Goal: Transaction & Acquisition: Purchase product/service

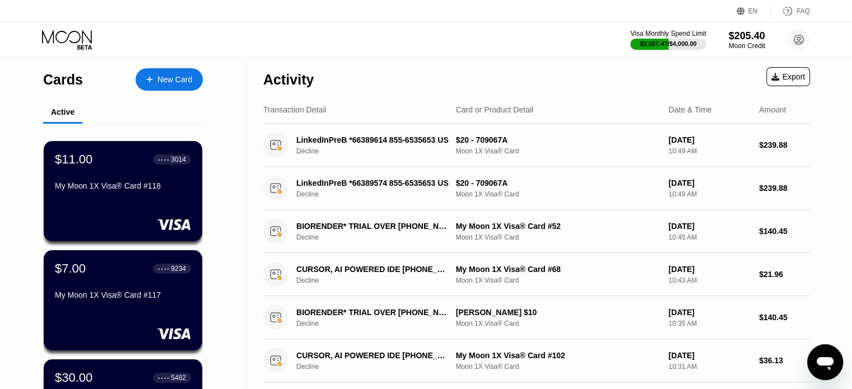
click at [173, 85] on div "New Card" at bounding box center [169, 79] width 67 height 22
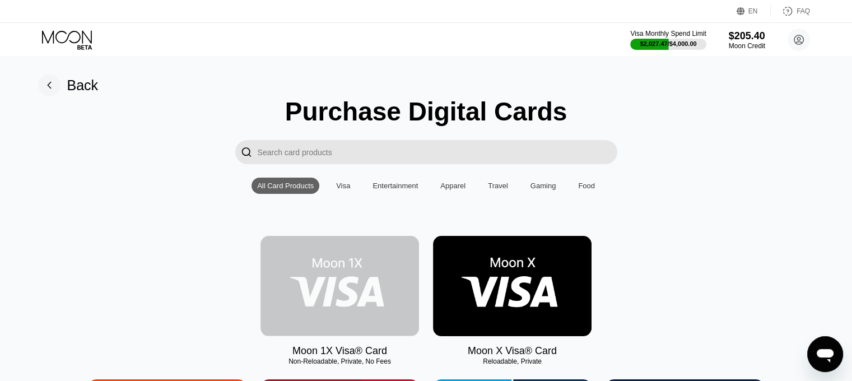
click at [366, 290] on img at bounding box center [339, 286] width 159 height 100
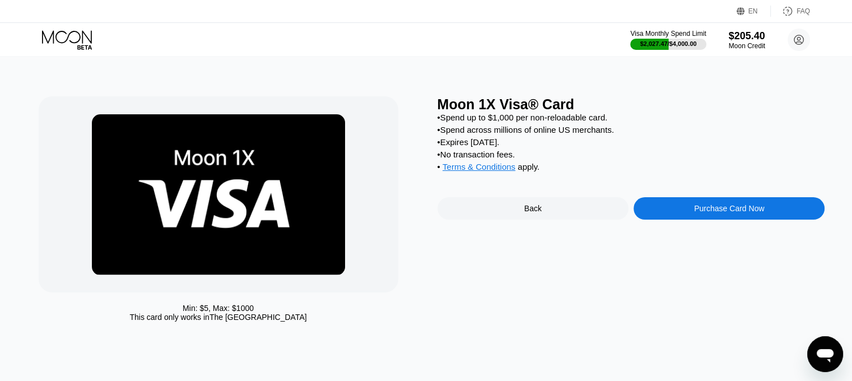
click at [795, 215] on div "Purchase Card Now" at bounding box center [728, 208] width 191 height 22
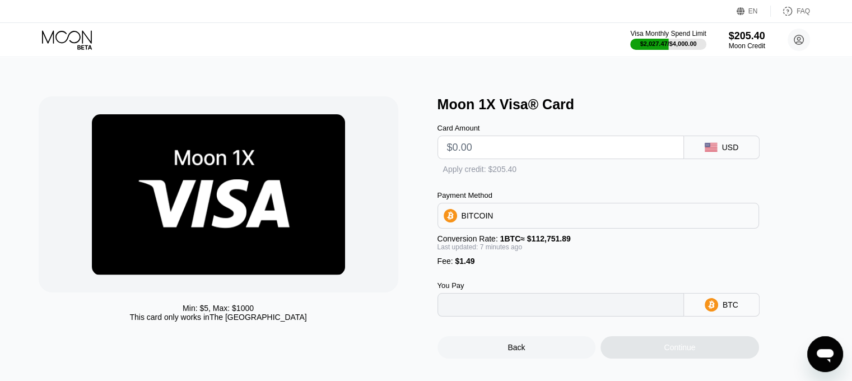
type input "0"
click at [514, 155] on input "text" at bounding box center [560, 147] width 227 height 22
type input "$1"
type input "0.00002210"
type input "$10"
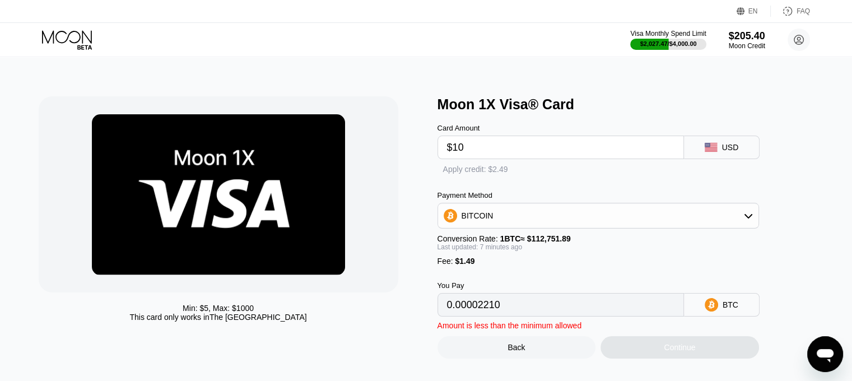
type input "0.00010197"
type input "$100"
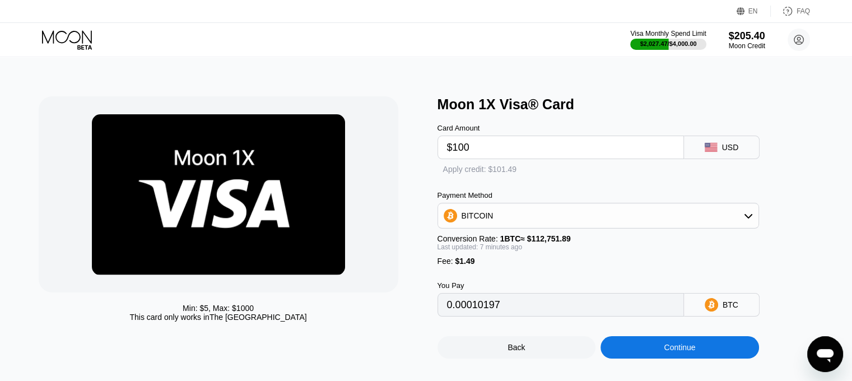
type input "0.00090062"
type input "$100"
click at [511, 227] on div "BITCOIN" at bounding box center [598, 215] width 320 height 22
click at [466, 282] on div "USDT on TRON" at bounding box center [598, 271] width 315 height 22
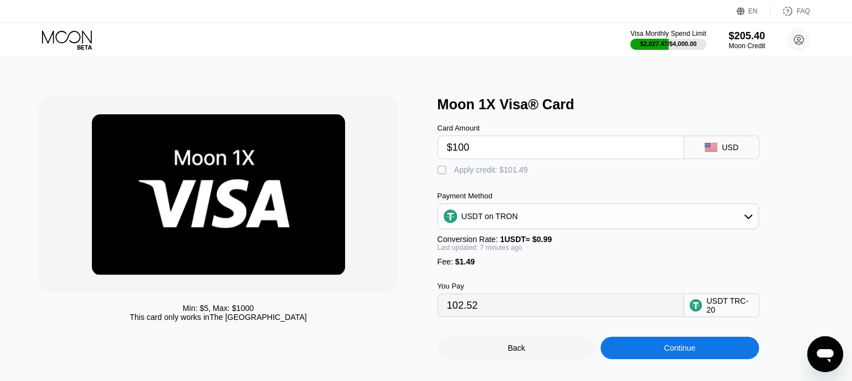
click at [500, 170] on div "Apply credit: $101.49" at bounding box center [491, 169] width 74 height 9
type input "0.00"
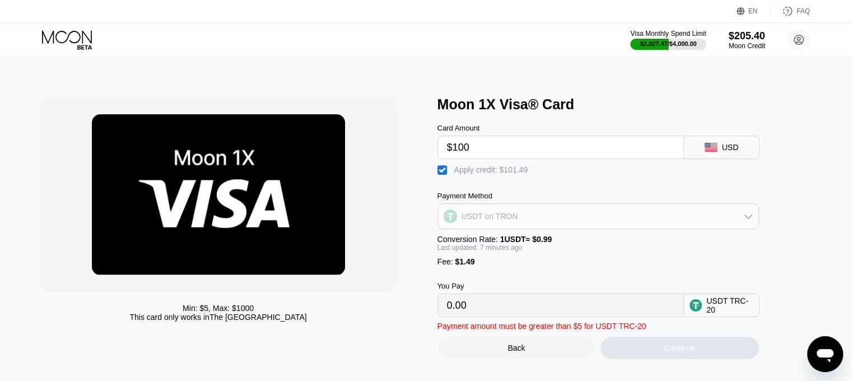
click at [478, 213] on div "USDT on TRON" at bounding box center [598, 216] width 320 height 22
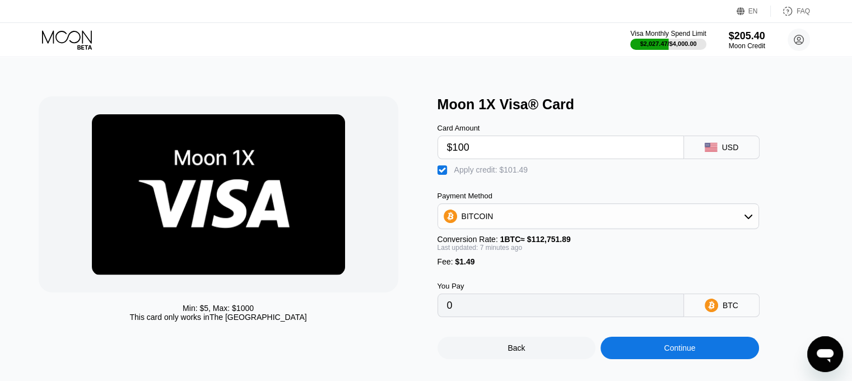
click at [790, 274] on div "Card Amount $100 USD  Apply credit: $101.49 Payment Method BITCOIN Conversion …" at bounding box center [616, 215] width 358 height 204
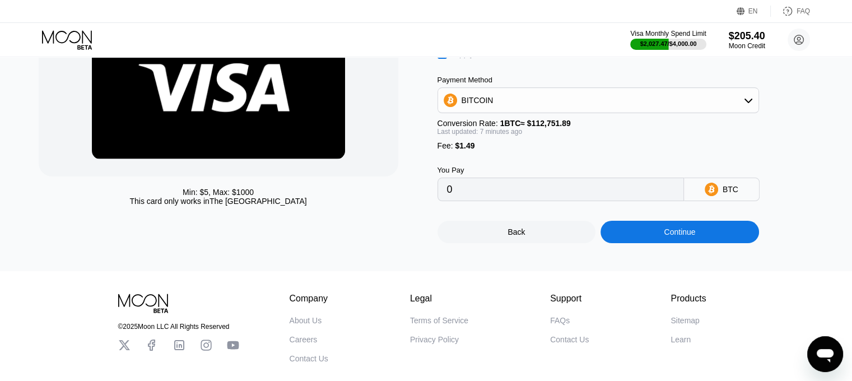
scroll to position [188, 0]
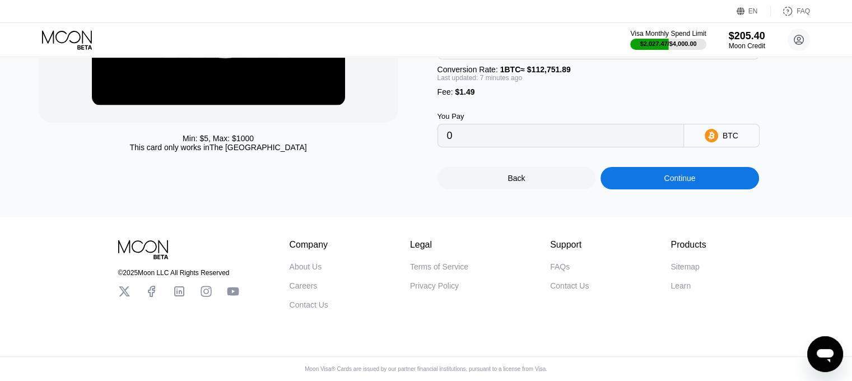
click at [692, 174] on div "Continue" at bounding box center [679, 178] width 31 height 9
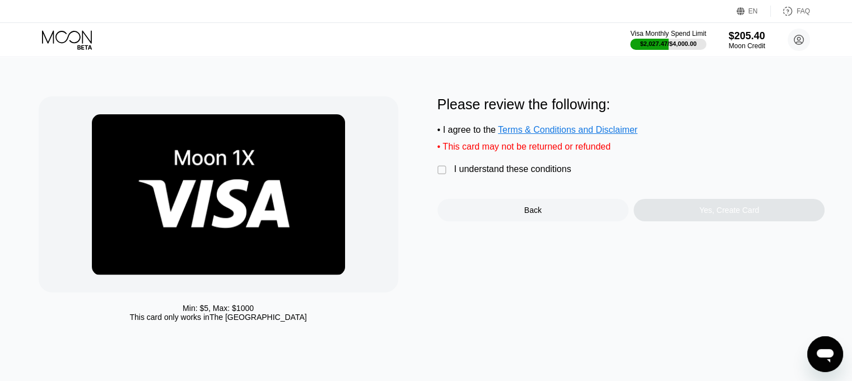
click at [490, 174] on div "I understand these conditions" at bounding box center [512, 169] width 117 height 10
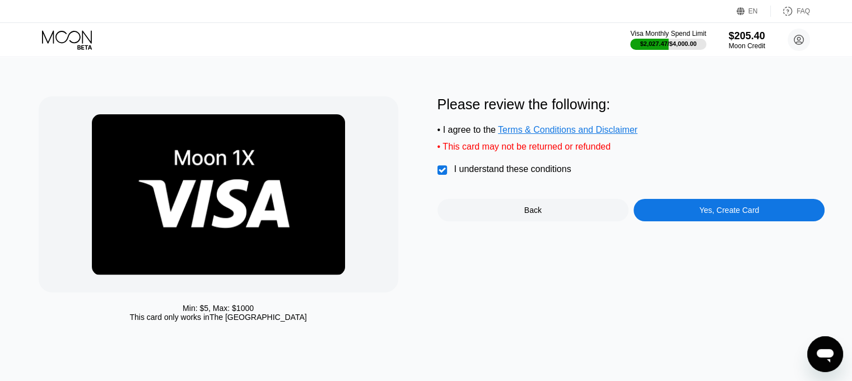
click at [690, 216] on div "Yes, Create Card" at bounding box center [728, 210] width 191 height 22
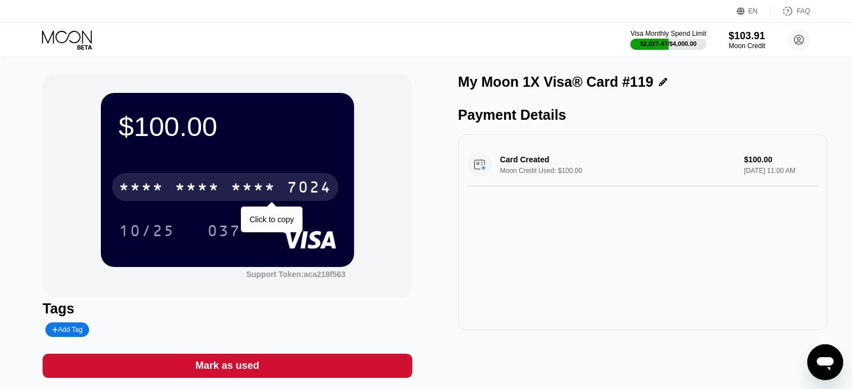
drag, startPoint x: 243, startPoint y: 178, endPoint x: 300, endPoint y: 179, distance: 57.1
click at [243, 178] on div "* * * * * * * * * * * * 7024" at bounding box center [225, 187] width 226 height 28
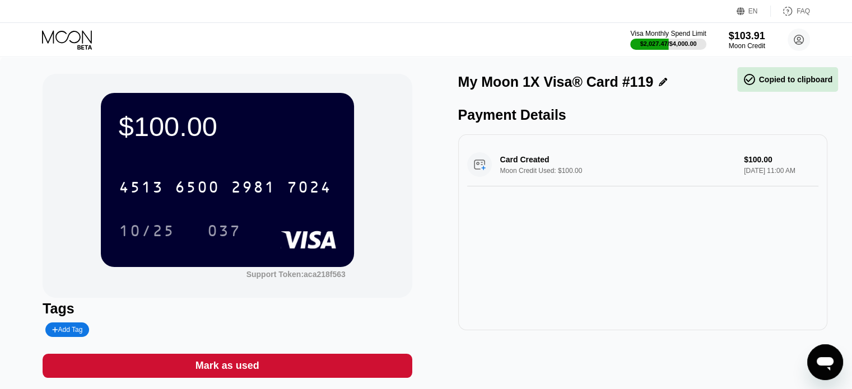
click at [631, 380] on div "$100.00 4513 6500 2981 7024 10/25 037 Support Token: aca218f563 Tags Add Tag Ma…" at bounding box center [426, 231] width 852 height 349
drag, startPoint x: 755, startPoint y: 301, endPoint x: 729, endPoint y: 293, distance: 27.6
click at [755, 301] on div "Card Created Moon Credit Used: $100.00 $100.00 Aug 20, 2025 11:00 AM" at bounding box center [642, 232] width 369 height 196
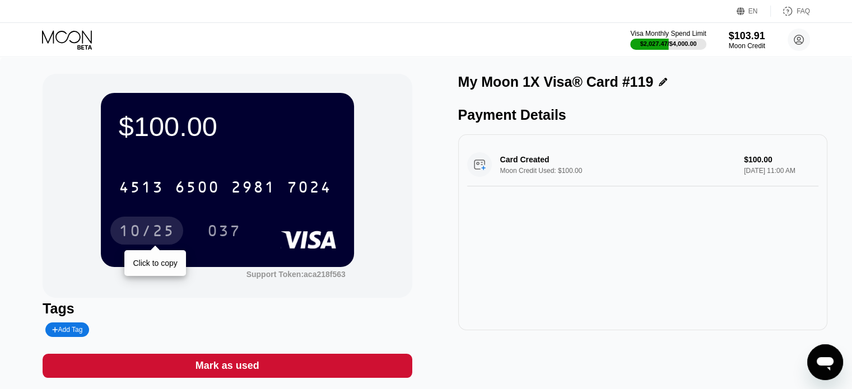
click at [156, 218] on div "10/25" at bounding box center [146, 231] width 73 height 28
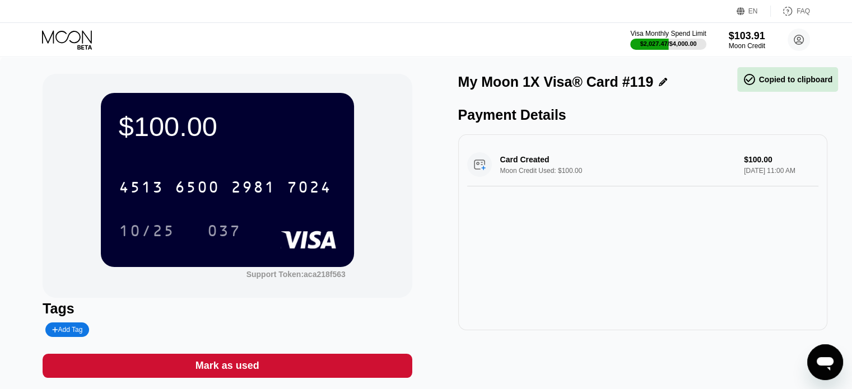
click at [583, 313] on div "Card Created Moon Credit Used: $100.00 $100.00 Aug 20, 2025 11:00 AM" at bounding box center [642, 232] width 369 height 196
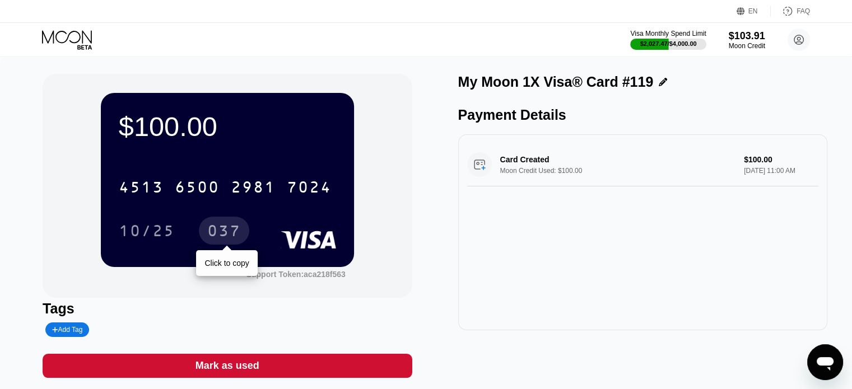
click at [239, 230] on div "037" at bounding box center [224, 232] width 34 height 18
click at [618, 268] on div "Card Created Moon Credit Used: $100.00 $100.00 Aug 20, 2025 11:00 AM" at bounding box center [642, 232] width 369 height 196
click at [67, 36] on icon at bounding box center [68, 40] width 52 height 20
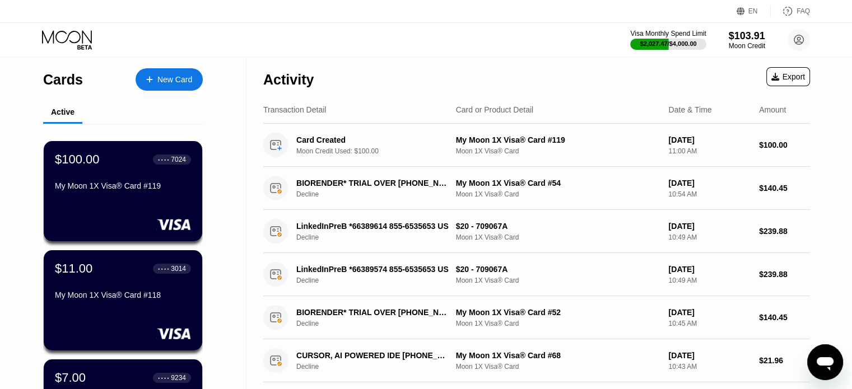
click at [161, 81] on div "New Card" at bounding box center [174, 80] width 35 height 10
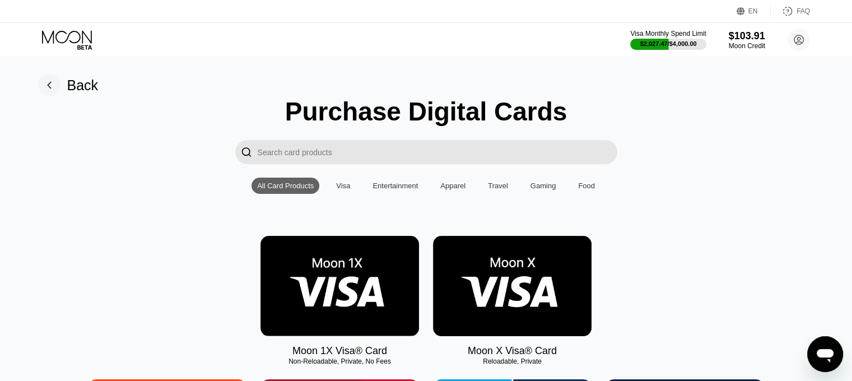
click at [332, 292] on img at bounding box center [339, 286] width 159 height 100
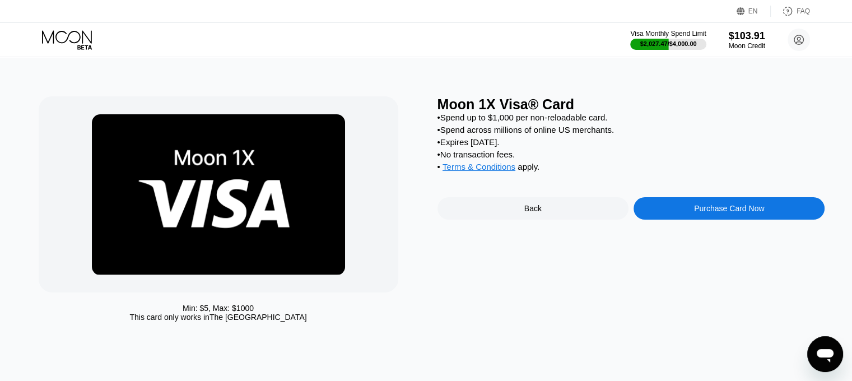
click at [709, 213] on div "Purchase Card Now" at bounding box center [729, 208] width 70 height 9
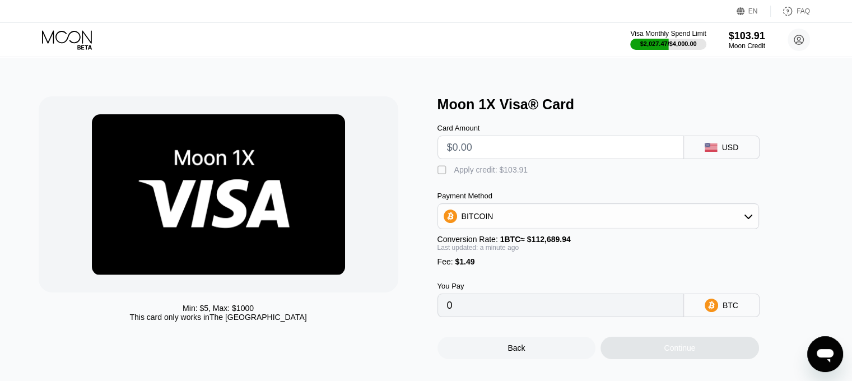
click at [485, 145] on input "text" at bounding box center [560, 147] width 227 height 22
type input "$1"
type input "0.00002210"
type input "$10"
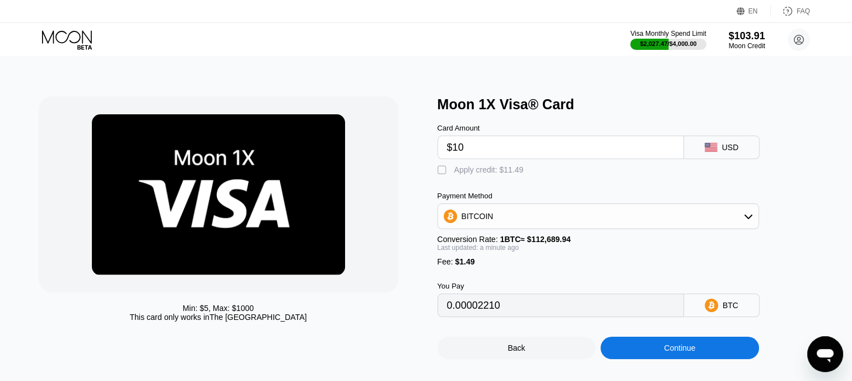
type input "0.00010197"
type input "$10"
click at [474, 174] on div "Apply credit: $11.49" at bounding box center [488, 169] width 69 height 9
type input "0"
click at [636, 359] on div "Continue" at bounding box center [679, 348] width 159 height 22
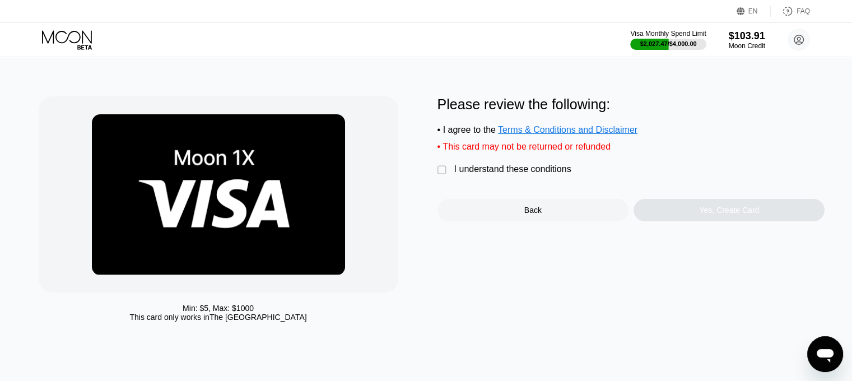
click at [569, 187] on div "Please review the following: • I agree to the Terms & Conditions and Disclaimer…" at bounding box center [631, 158] width 388 height 125
click at [562, 172] on div "I understand these conditions" at bounding box center [512, 169] width 117 height 10
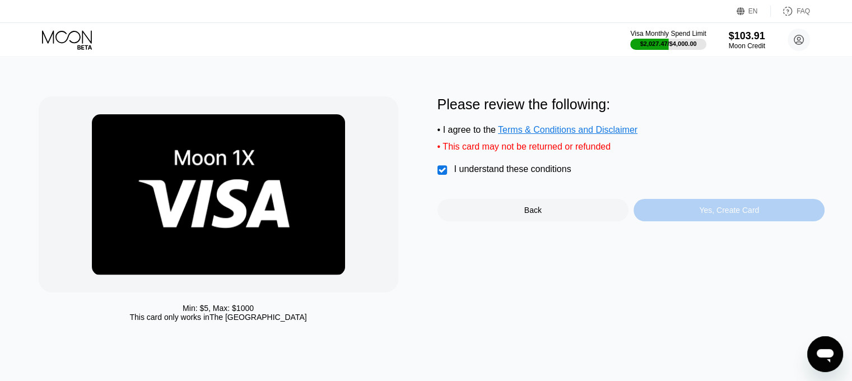
click at [699, 219] on div "Yes, Create Card" at bounding box center [728, 210] width 191 height 22
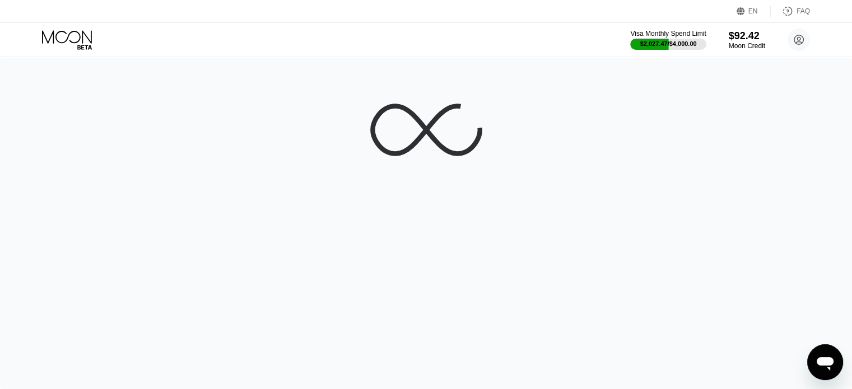
click at [568, 101] on div at bounding box center [426, 223] width 852 height 332
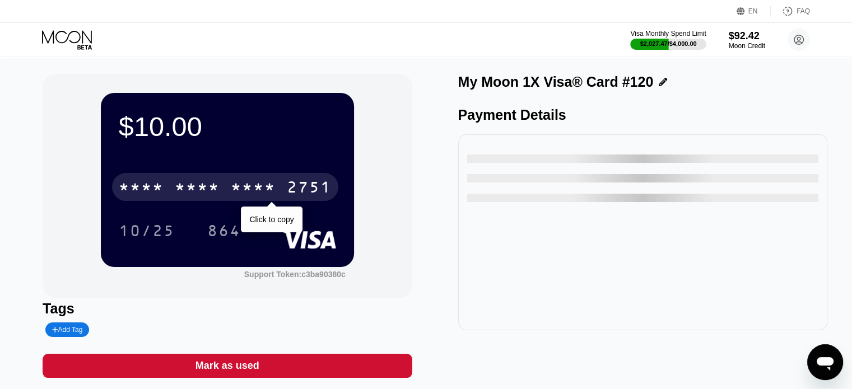
click at [249, 198] on div "* * * *" at bounding box center [253, 189] width 45 height 18
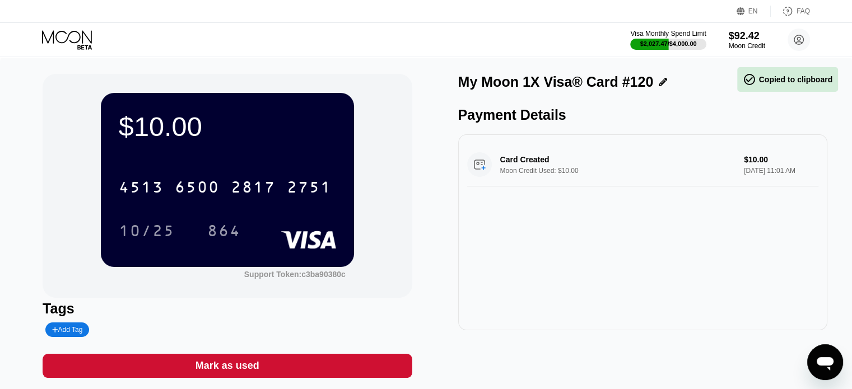
click at [613, 278] on div "Card Created Moon Credit Used: $10.00 $10.00 Aug 20, 2025 11:01 AM" at bounding box center [642, 232] width 369 height 196
click at [164, 235] on div "10/25" at bounding box center [147, 232] width 56 height 18
click at [666, 297] on div "Card Created Moon Credit Used: $10.00 $10.00 Aug 20, 2025 11:01 AM" at bounding box center [642, 232] width 369 height 196
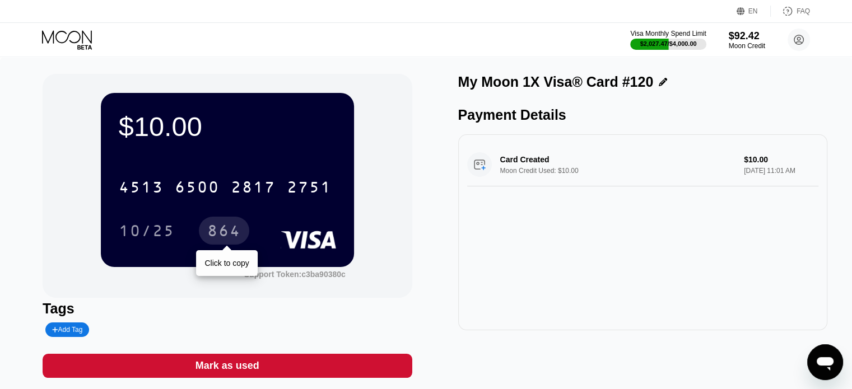
click at [225, 241] on div "864" at bounding box center [224, 232] width 34 height 18
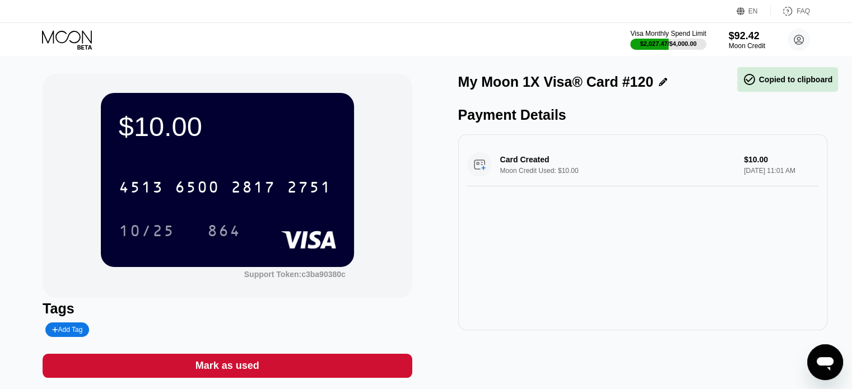
click at [551, 276] on div "Card Created Moon Credit Used: $10.00 $10.00 Aug 20, 2025 11:01 AM" at bounding box center [642, 232] width 369 height 196
click at [97, 25] on div "Visa Monthly Spend Limit $2,027.47 / $4,000.00 $92.42 Moon Credit Hossein Ghorb…" at bounding box center [426, 40] width 852 height 34
click at [65, 40] on icon at bounding box center [68, 40] width 52 height 20
